Goal: Task Accomplishment & Management: Use online tool/utility

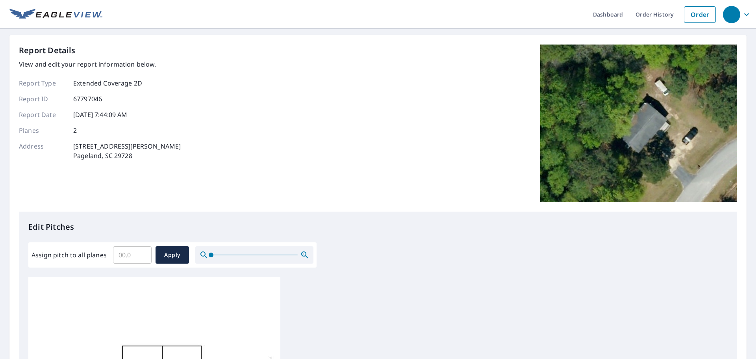
scroll to position [118, 0]
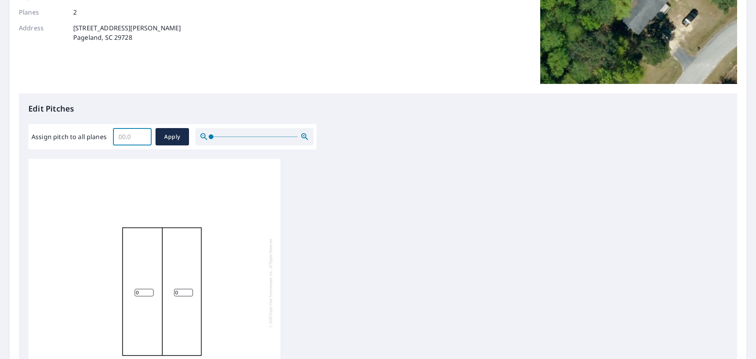
click at [123, 136] on input "Assign pitch to all planes" at bounding box center [132, 137] width 39 height 22
type input "7"
click at [165, 135] on span "Apply" at bounding box center [172, 137] width 21 height 10
type input "7"
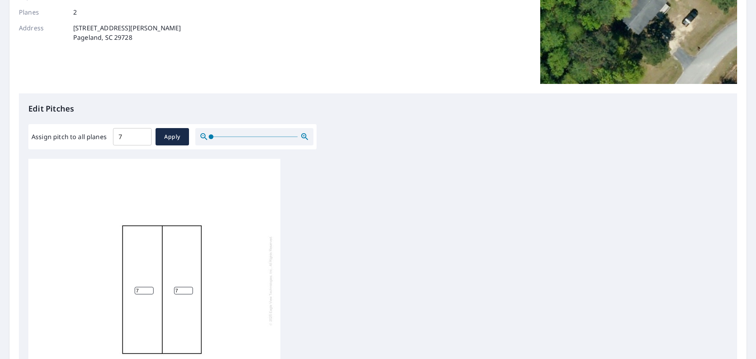
scroll to position [265, 0]
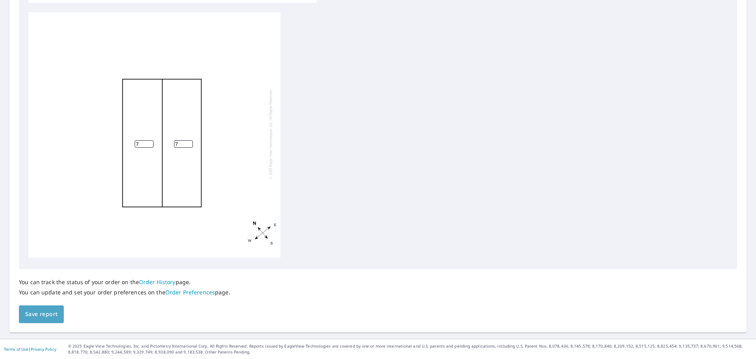
click at [34, 313] on span "Save report" at bounding box center [41, 314] width 32 height 10
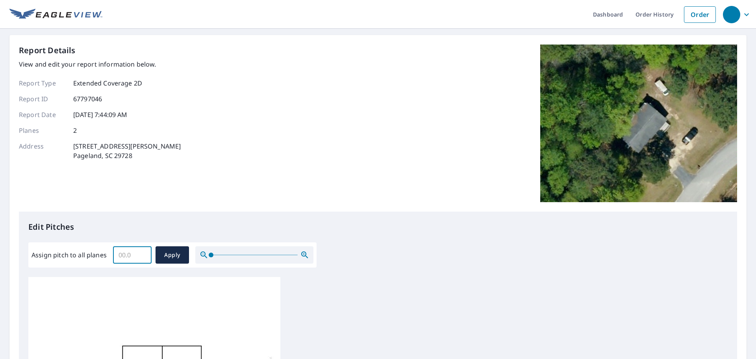
click at [136, 250] on input "Assign pitch to all planes" at bounding box center [132, 255] width 39 height 22
type input "7"
click at [167, 258] on span "Apply" at bounding box center [172, 255] width 21 height 10
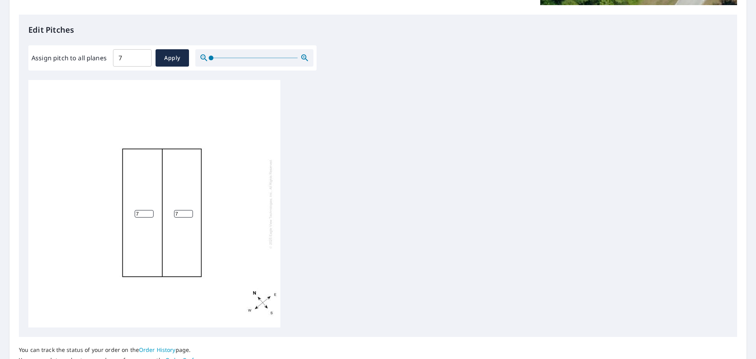
scroll to position [265, 0]
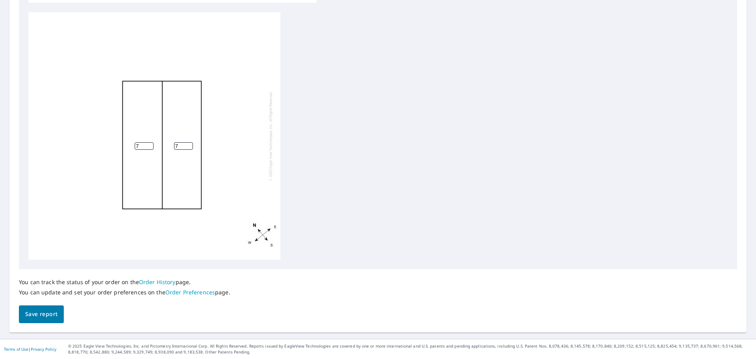
click at [45, 309] on span "Save report" at bounding box center [41, 314] width 32 height 10
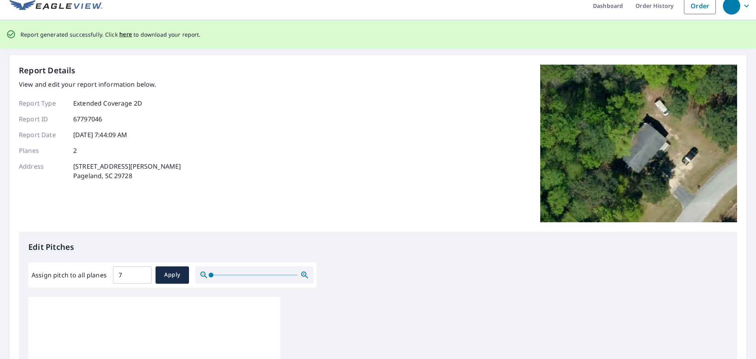
scroll to position [0, 0]
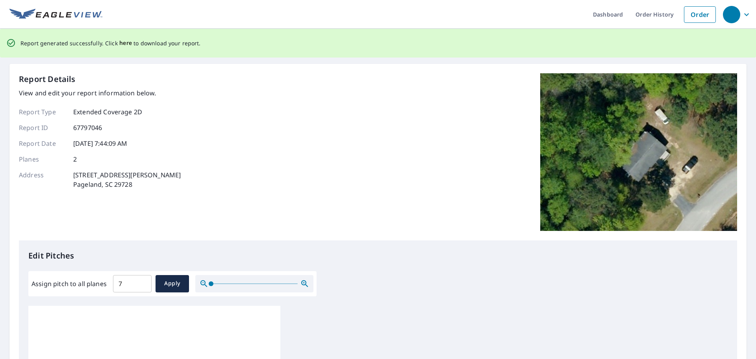
click at [126, 43] on span "here" at bounding box center [125, 43] width 13 height 10
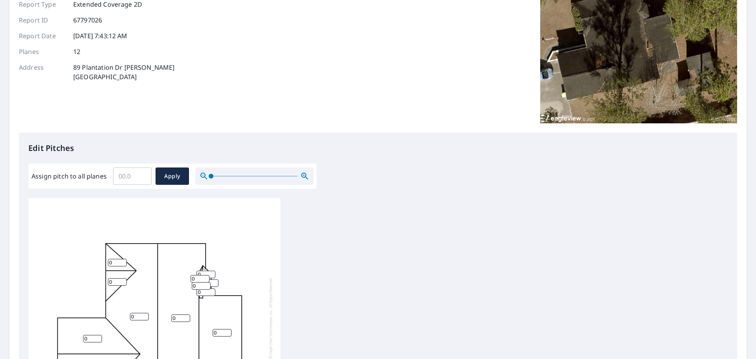
scroll to position [8, 0]
click at [119, 257] on input "0" at bounding box center [117, 260] width 19 height 7
type input "12"
click at [114, 276] on input "0" at bounding box center [117, 279] width 19 height 7
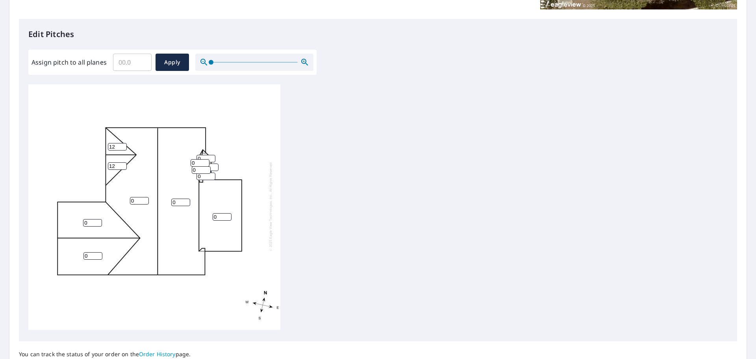
scroll to position [197, 0]
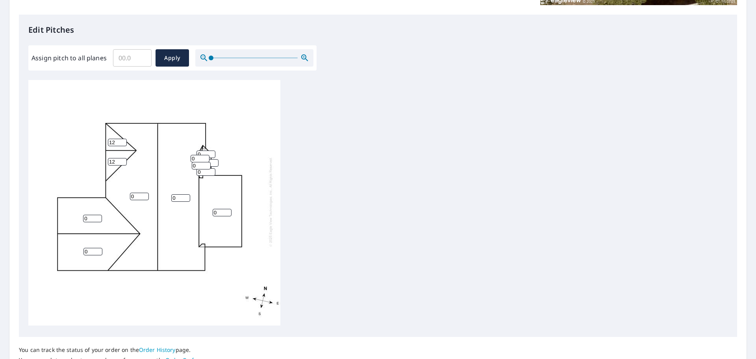
type input "12"
click at [88, 215] on input "0" at bounding box center [92, 218] width 19 height 7
type input "12"
click at [91, 248] on input "0" at bounding box center [93, 251] width 19 height 7
type input "12"
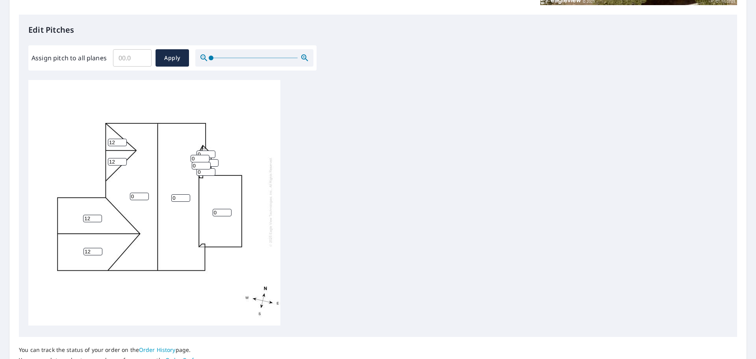
click at [139, 193] on input "0" at bounding box center [139, 196] width 19 height 7
type input "7"
click at [183, 194] on input "0" at bounding box center [180, 197] width 19 height 7
type input "7"
click at [219, 209] on input "0" at bounding box center [222, 212] width 19 height 7
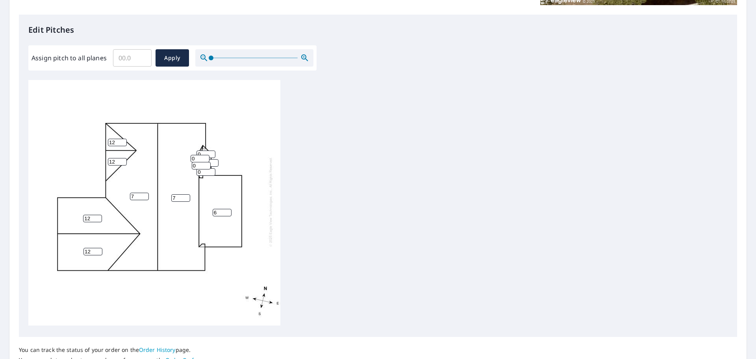
type input "6"
click at [203, 151] on input "0" at bounding box center [206, 154] width 19 height 7
type input "12"
click at [199, 155] on input "0" at bounding box center [200, 158] width 19 height 7
type input "12"
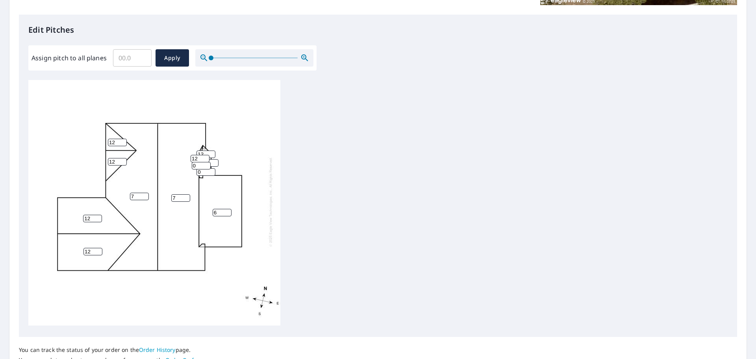
click at [197, 162] on input "0" at bounding box center [201, 165] width 19 height 7
type input "012"
click at [201, 168] on input "0" at bounding box center [206, 171] width 19 height 7
type input "012"
click at [201, 162] on input "012" at bounding box center [201, 165] width 19 height 7
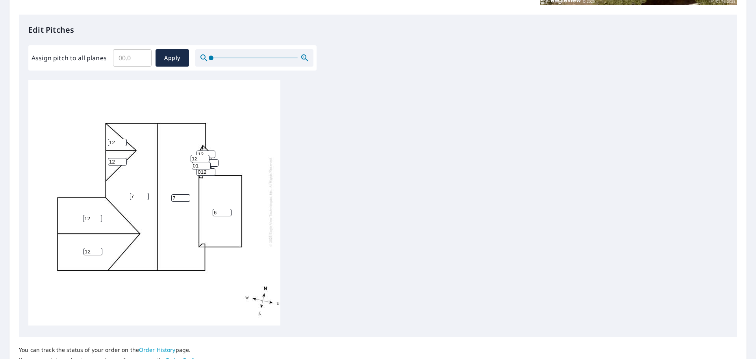
type input "0"
type input "12"
click at [207, 168] on input "012" at bounding box center [206, 171] width 19 height 7
type input "0"
type input "12"
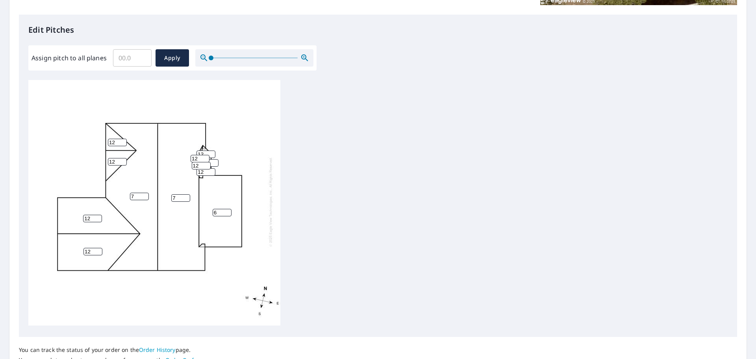
click at [215, 159] on input "1" at bounding box center [209, 162] width 19 height 7
click at [212, 159] on input "2" at bounding box center [209, 162] width 19 height 7
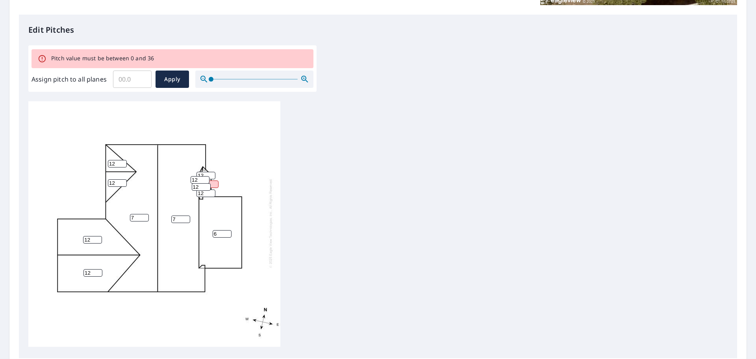
click at [210, 180] on input "212" at bounding box center [209, 183] width 19 height 7
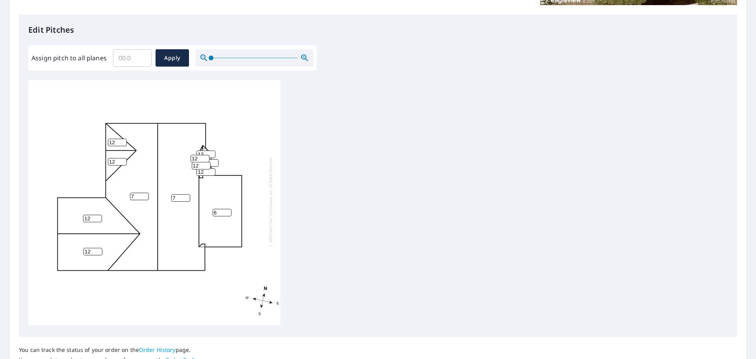
click at [212, 159] on input "22" at bounding box center [209, 162] width 19 height 7
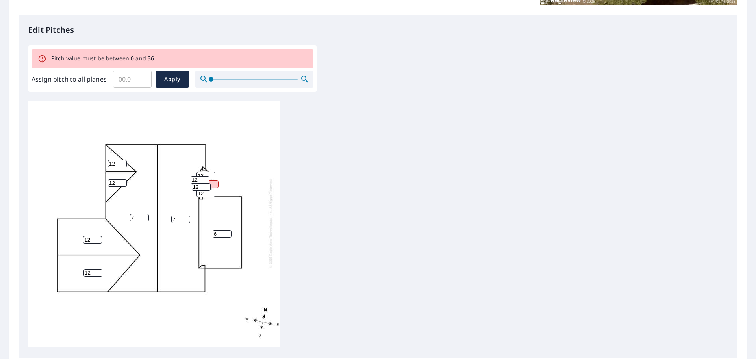
scroll to position [0, 0]
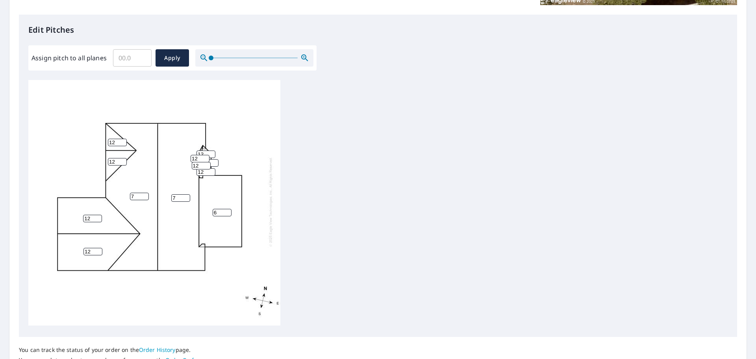
click at [214, 159] on input "20" at bounding box center [209, 162] width 19 height 7
click at [215, 159] on input "21" at bounding box center [209, 162] width 19 height 7
click at [215, 159] on input "22" at bounding box center [209, 162] width 19 height 7
click at [215, 159] on input "23" at bounding box center [209, 162] width 19 height 7
click at [215, 159] on input "24" at bounding box center [209, 162] width 19 height 7
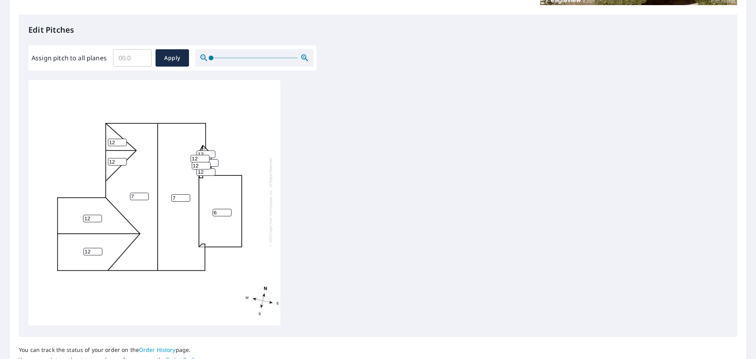
click at [215, 159] on input "25" at bounding box center [209, 162] width 19 height 7
click at [215, 159] on input "26" at bounding box center [209, 162] width 19 height 7
click at [215, 159] on input "27" at bounding box center [209, 162] width 19 height 7
click at [215, 159] on input "28" at bounding box center [209, 162] width 19 height 7
click at [215, 159] on input "29" at bounding box center [209, 162] width 19 height 7
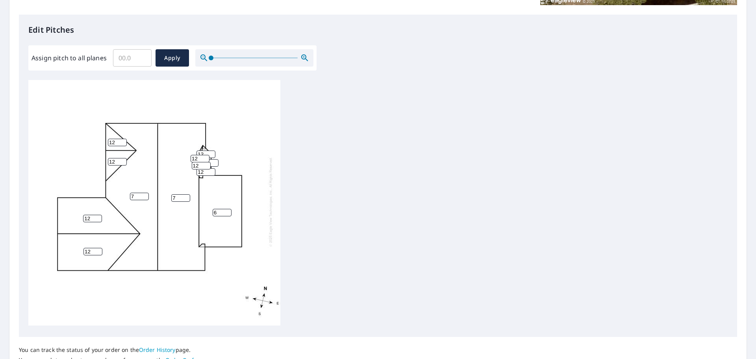
type input "30"
click at [215, 159] on input "30" at bounding box center [209, 162] width 19 height 7
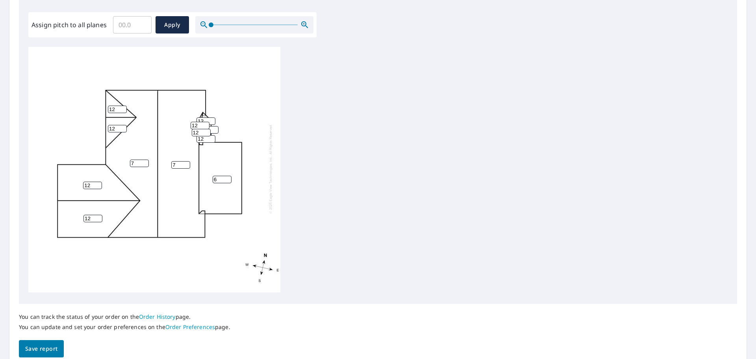
scroll to position [264, 0]
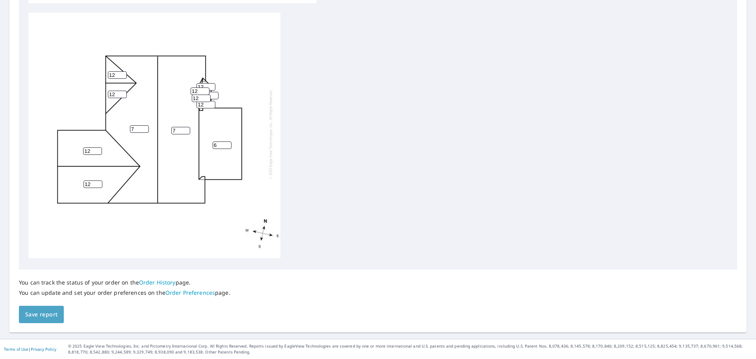
click at [33, 316] on span "Save report" at bounding box center [41, 315] width 32 height 10
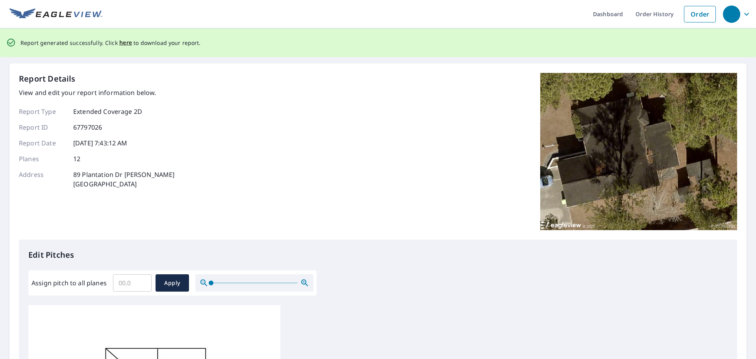
scroll to position [0, 0]
click at [122, 44] on span "here" at bounding box center [125, 43] width 13 height 10
